Goal: Transaction & Acquisition: Obtain resource

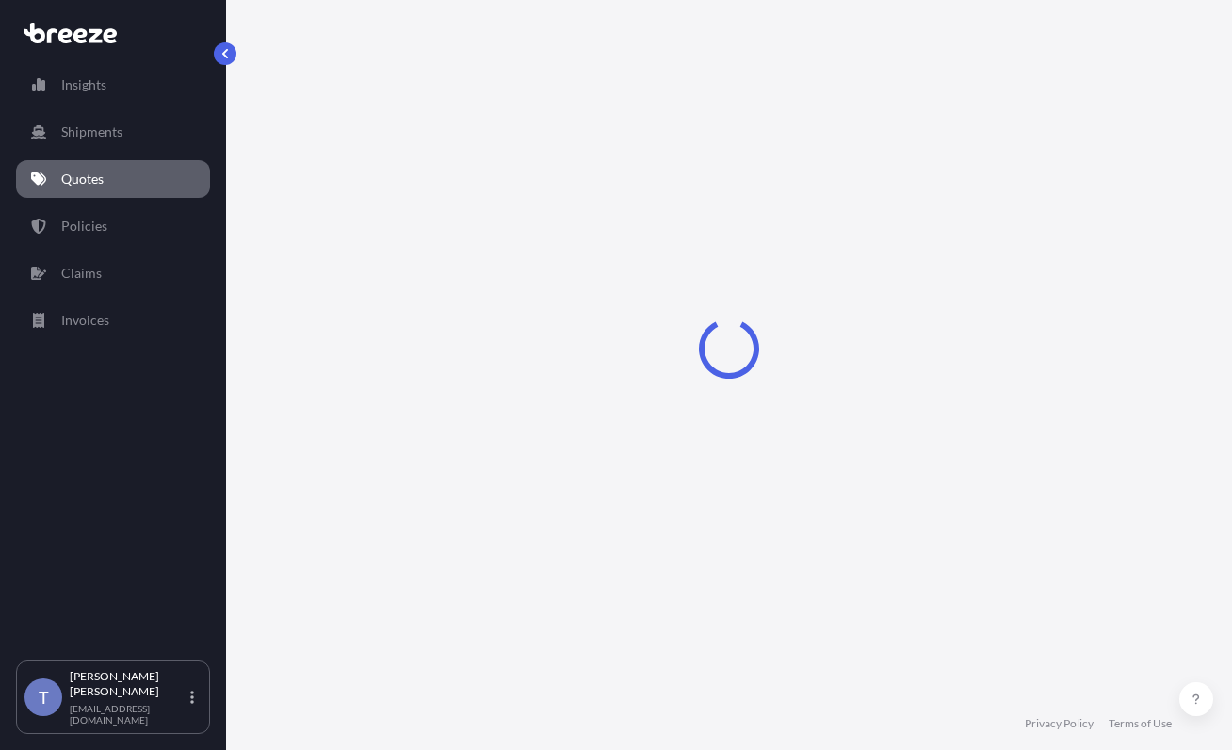
select select "Road"
select select "1"
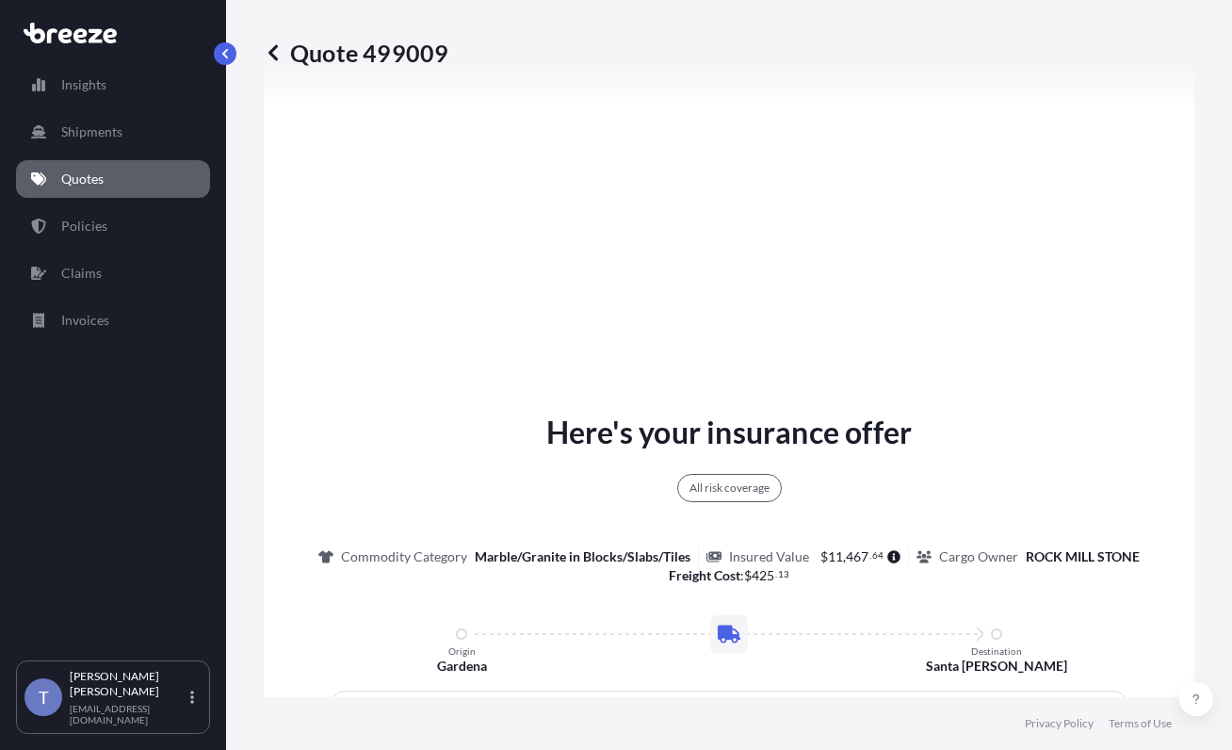
scroll to position [807, 0]
click at [976, 544] on div "Here's your insurance offer All risk coverage Commodity Category Marble/Granite…" at bounding box center [729, 684] width 878 height 550
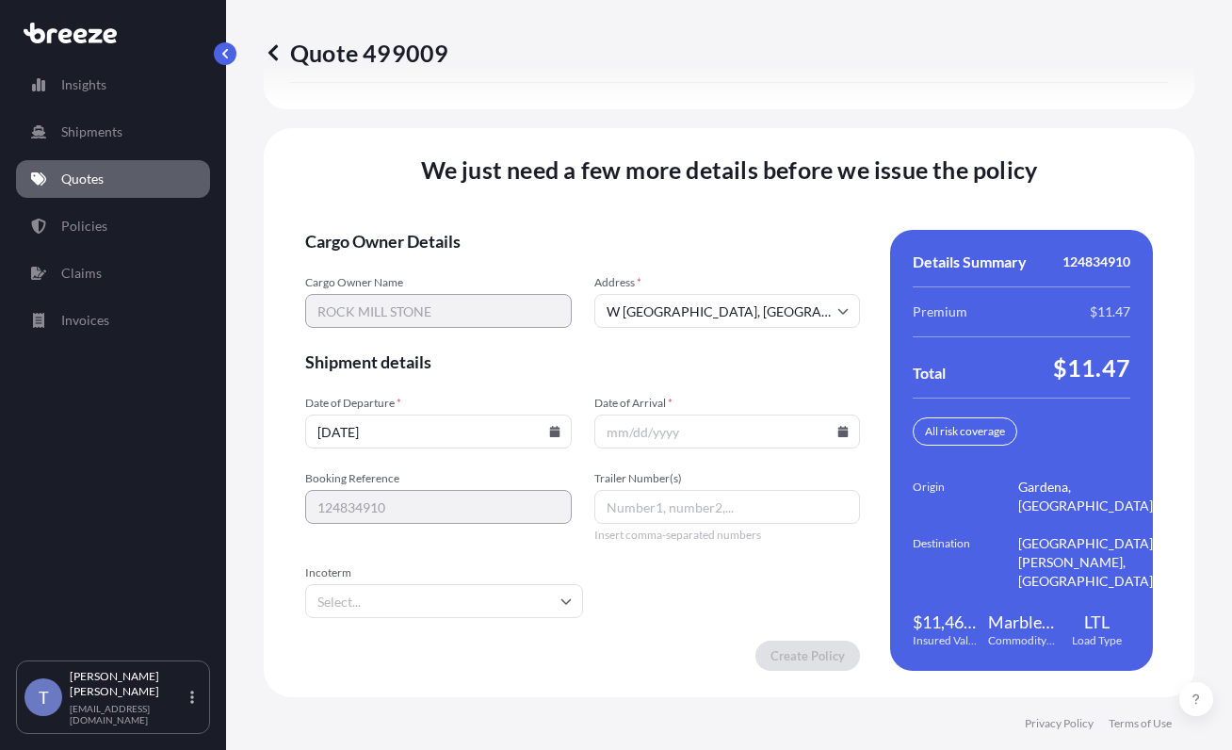
scroll to position [3056, 0]
drag, startPoint x: 1050, startPoint y: 359, endPoint x: 1116, endPoint y: 358, distance: 65.9
click at [1116, 358] on div "Details Summary 124834910 Premium $11.47 Total $11.47 All risk coverage Origin …" at bounding box center [1021, 450] width 263 height 441
copy span "11.47"
click at [657, 426] on input "Date of Arrival *" at bounding box center [727, 431] width 267 height 34
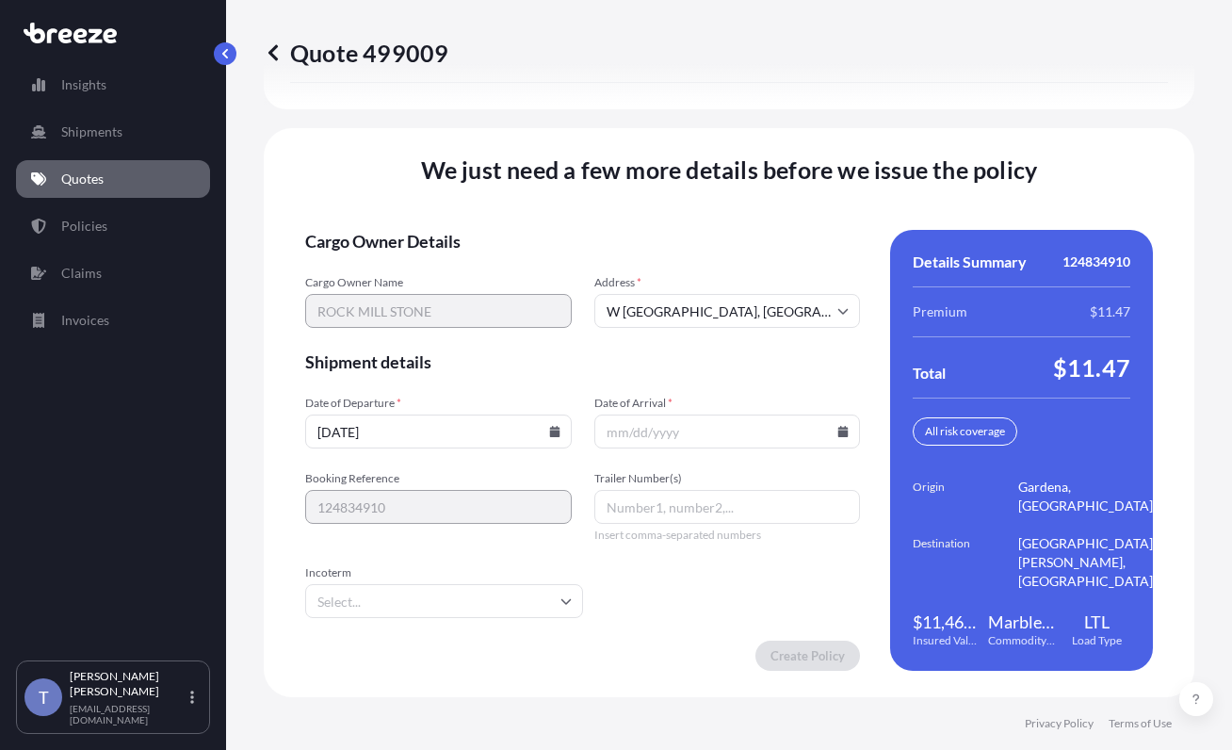
click at [838, 426] on icon at bounding box center [843, 431] width 10 height 11
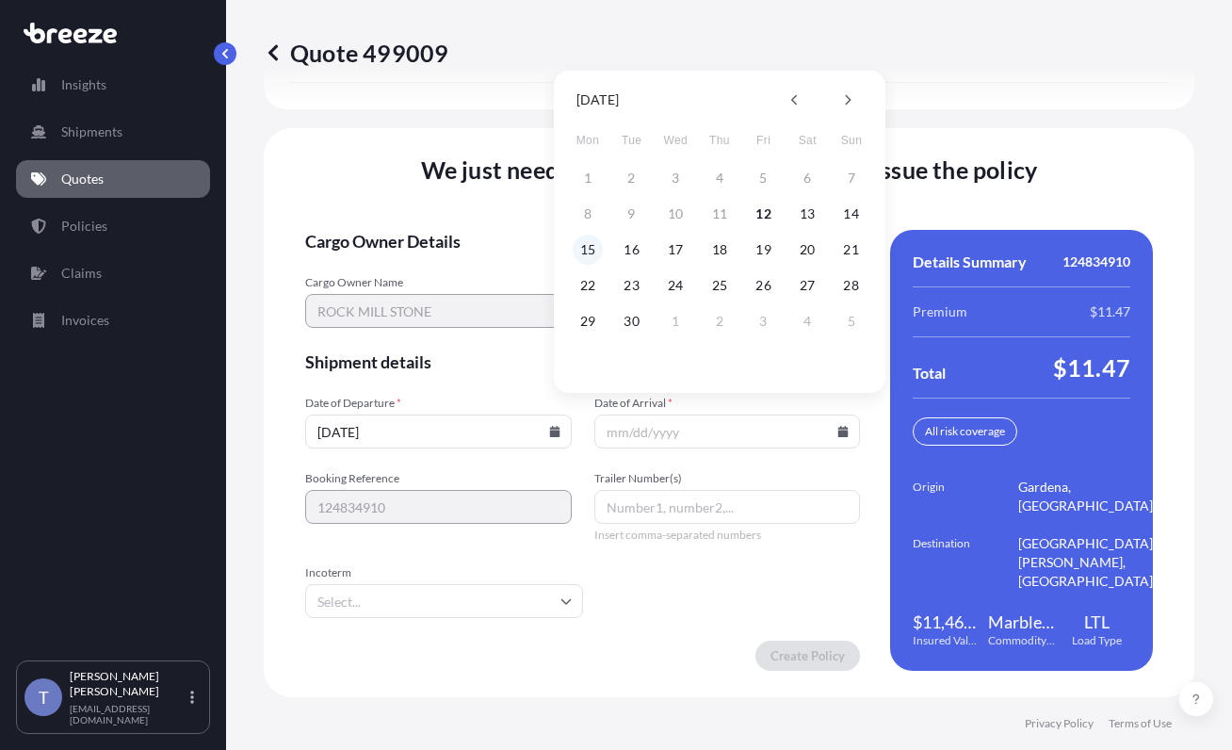
click at [592, 249] on button "15" at bounding box center [588, 250] width 30 height 30
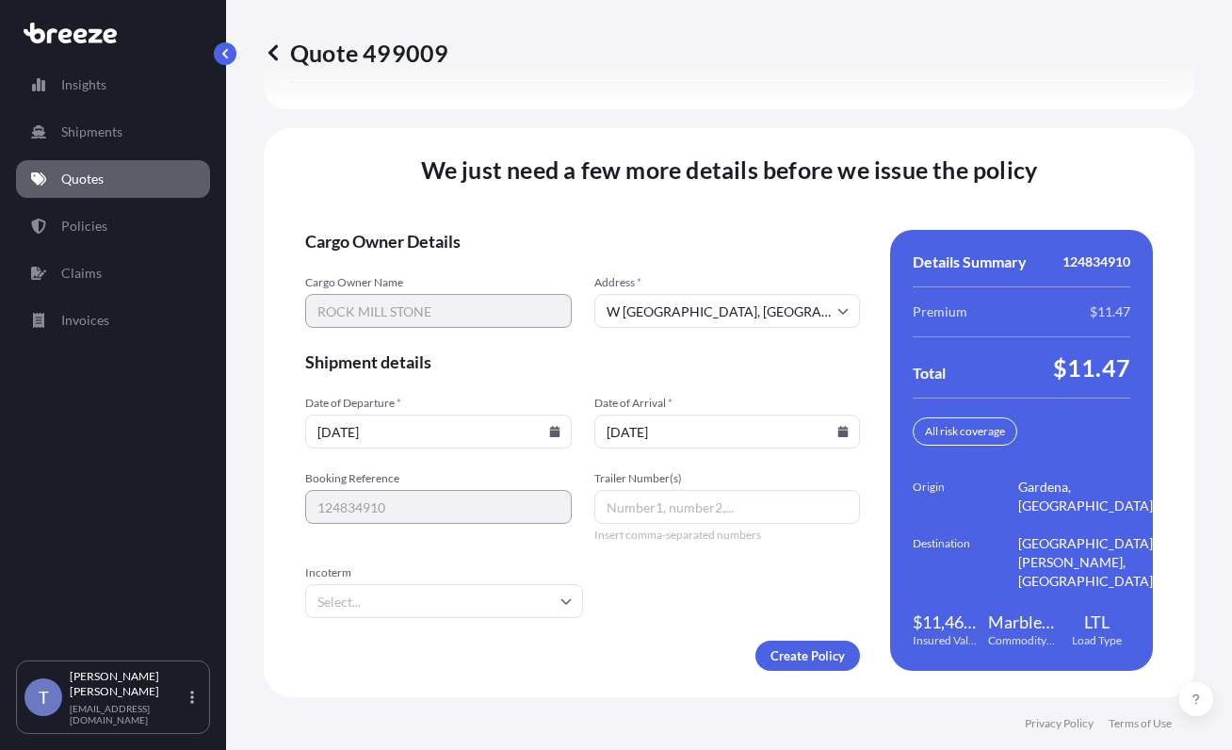
type input "[DATE]"
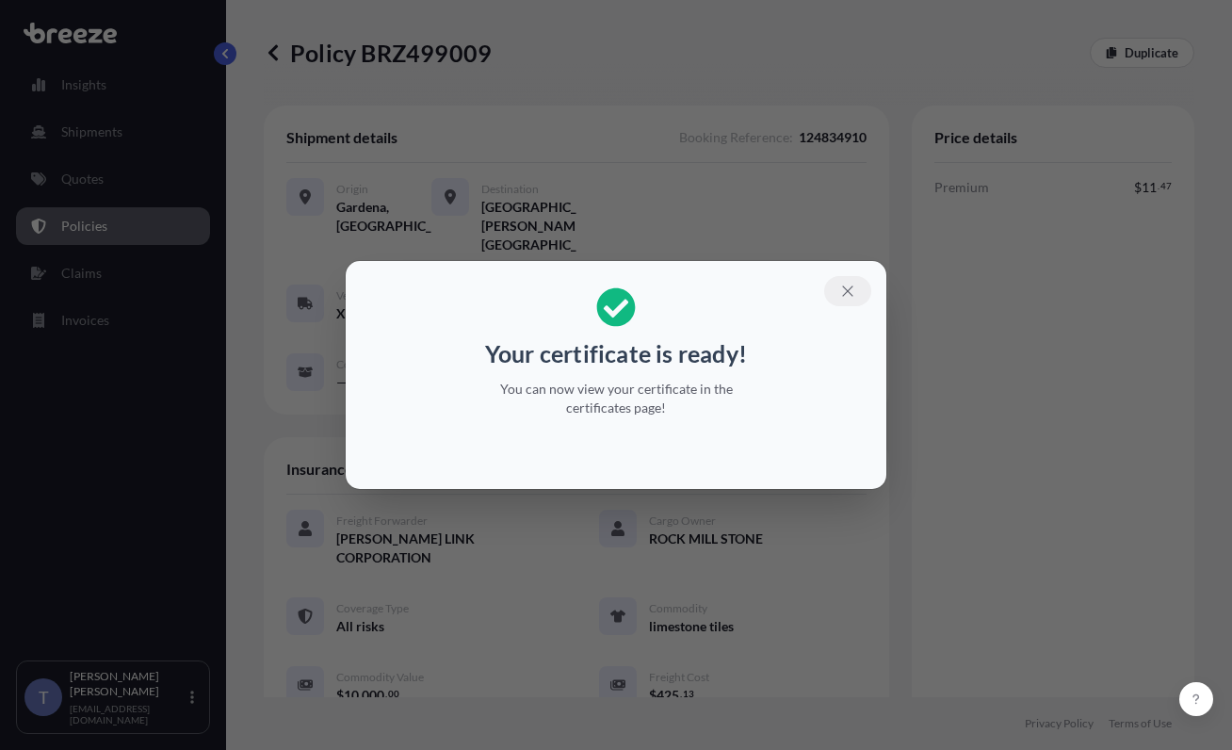
click at [856, 286] on icon "button" at bounding box center [847, 291] width 17 height 17
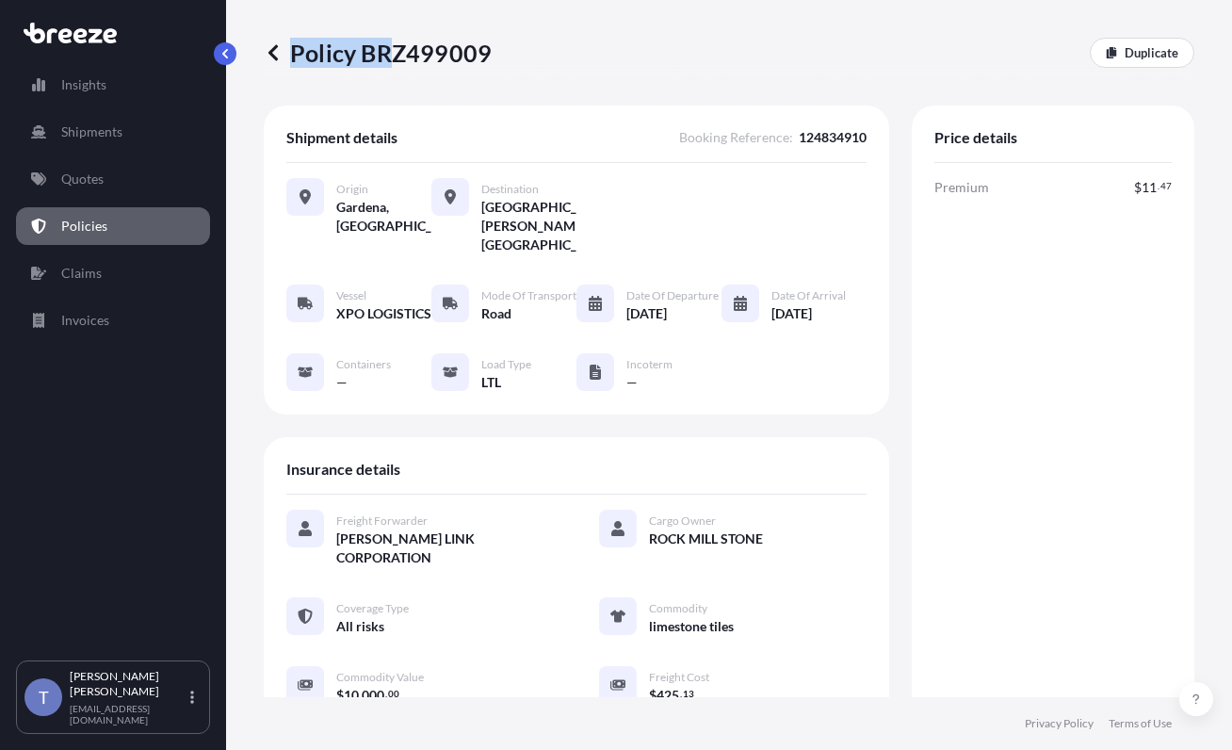
drag, startPoint x: 500, startPoint y: 60, endPoint x: 403, endPoint y: 60, distance: 97.0
click at [403, 60] on div "Policy BRZ499009 Duplicate" at bounding box center [729, 53] width 931 height 30
click at [379, 60] on p "Policy BRZ499009" at bounding box center [378, 53] width 228 height 30
drag, startPoint x: 371, startPoint y: 59, endPoint x: 495, endPoint y: 60, distance: 123.4
click at [492, 60] on p "Policy BRZ499009" at bounding box center [378, 53] width 228 height 30
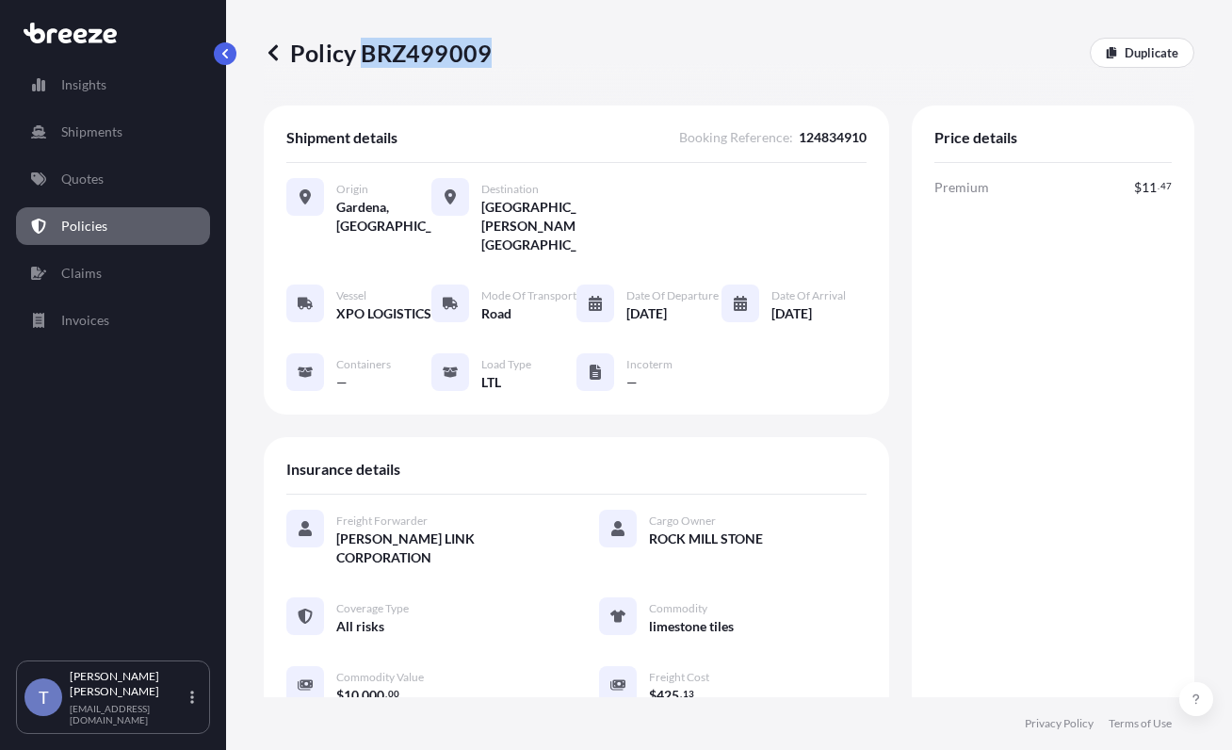
copy p "BRZ499009"
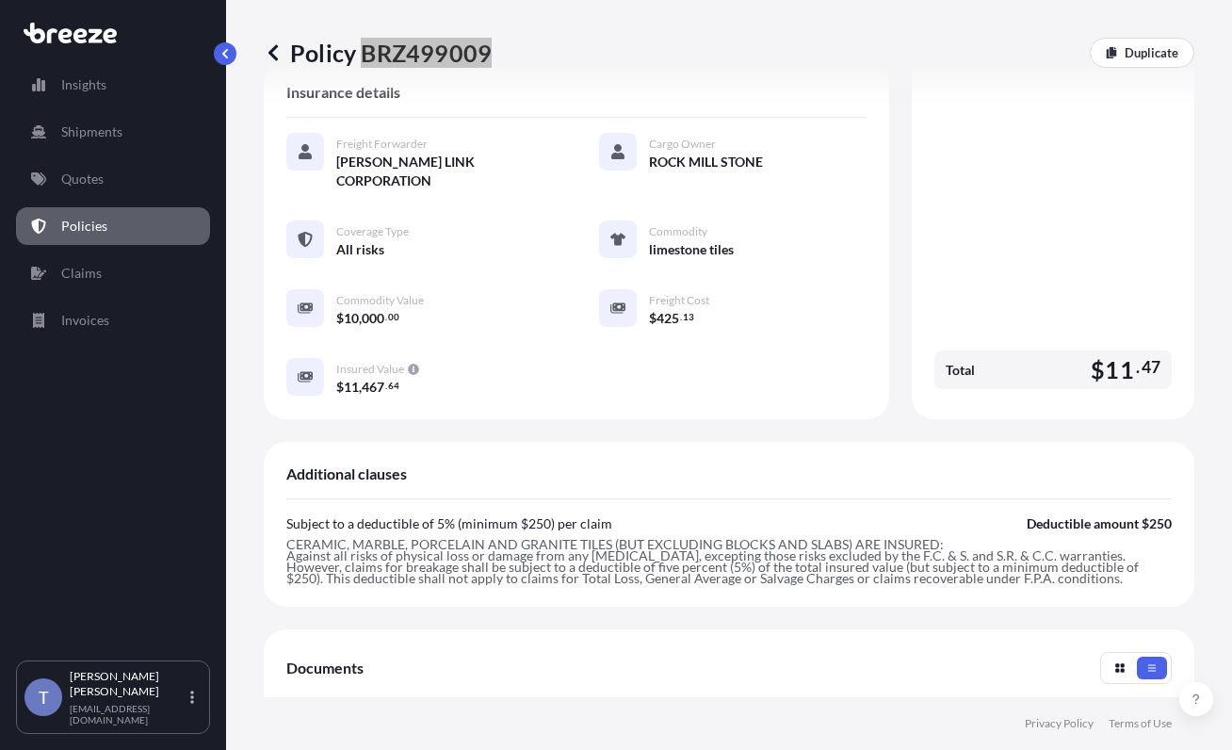
scroll to position [659, 0]
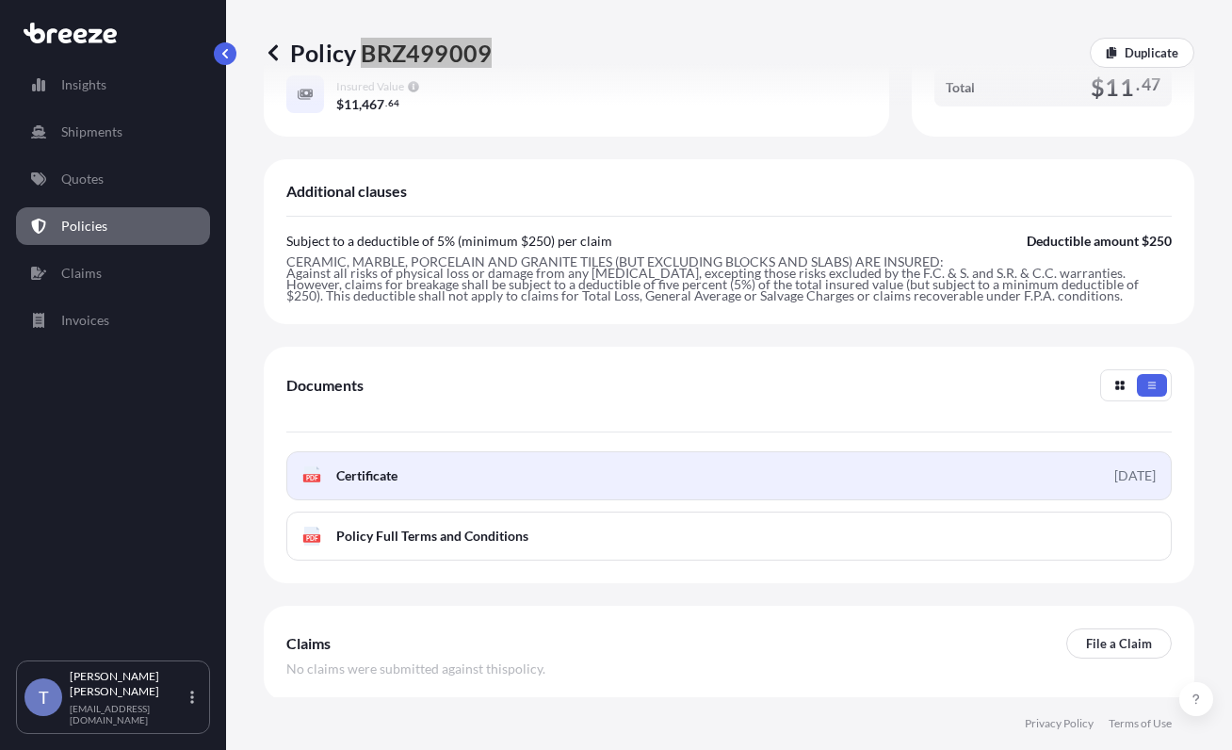
click at [657, 500] on link "PDF Certificate [DATE]" at bounding box center [728, 475] width 885 height 49
